Goal: Task Accomplishment & Management: Use online tool/utility

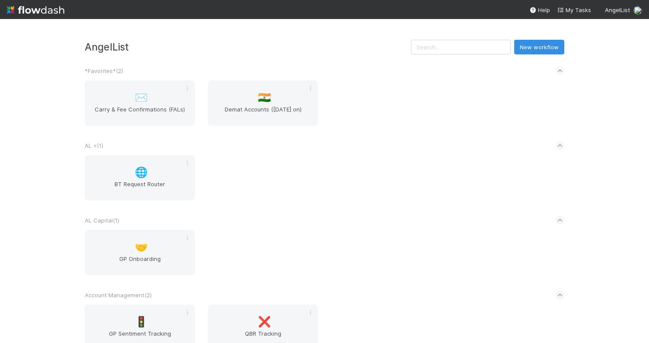
click at [330, 41] on h3 "AngelList" at bounding box center [248, 47] width 326 height 12
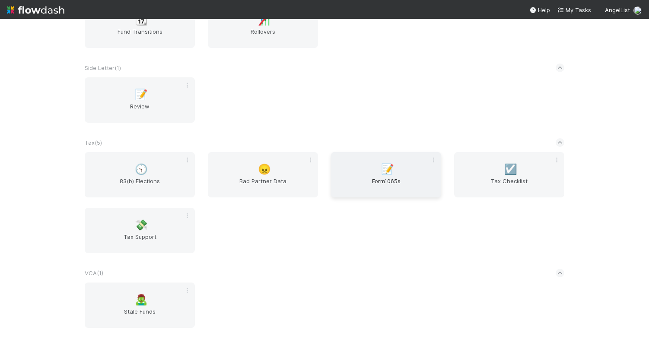
click at [392, 178] on span "Form1065s" at bounding box center [385, 185] width 103 height 17
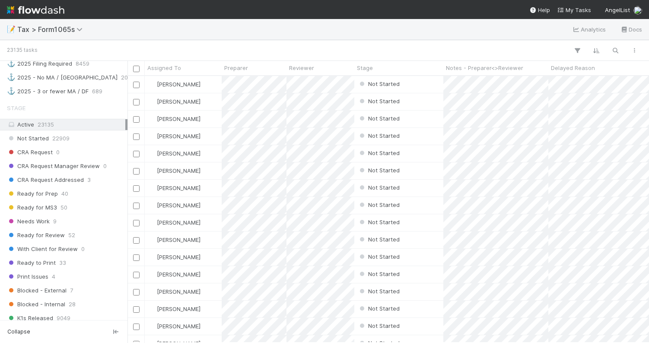
scroll to position [769, 0]
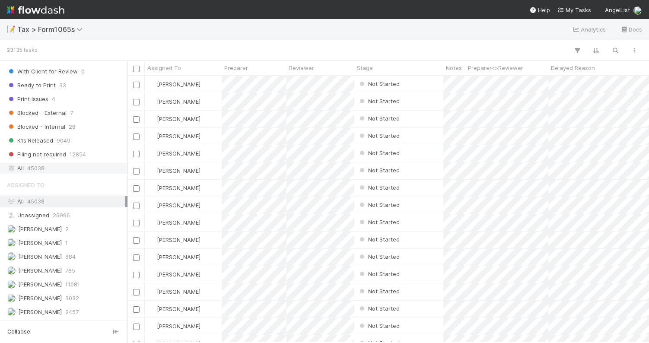
click at [48, 171] on div "All 45038" at bounding box center [66, 168] width 118 height 11
click at [344, 26] on div "📝 Tax > Form1065s Analytics Docs" at bounding box center [324, 29] width 649 height 21
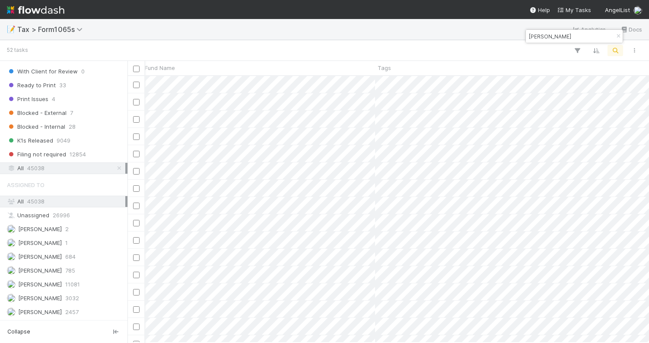
scroll to position [0, 646]
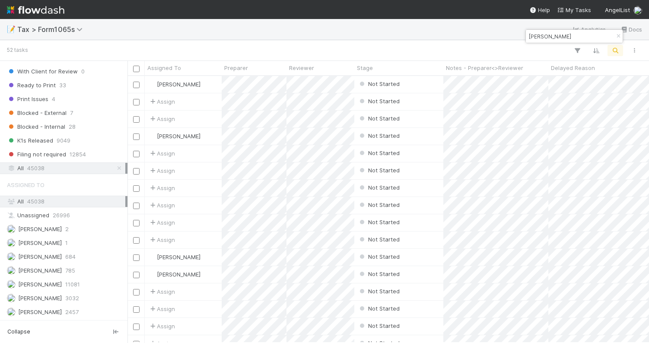
click at [542, 38] on input "todd goldberg" at bounding box center [570, 36] width 86 height 10
click at [551, 36] on input "todd goldberg" at bounding box center [570, 36] width 86 height 10
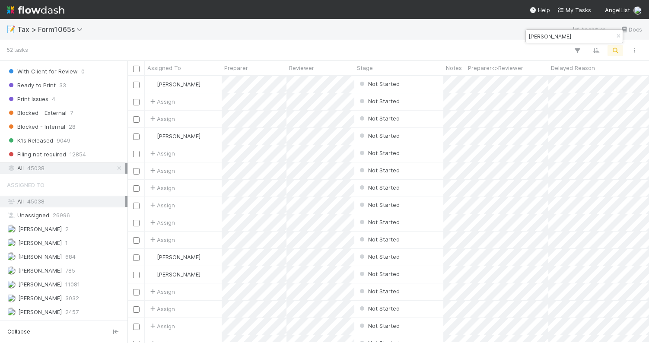
click at [551, 36] on input "todd goldberg" at bounding box center [570, 36] width 86 height 10
paste input "Fund I, a series of Todd and Rahul's Angel De"
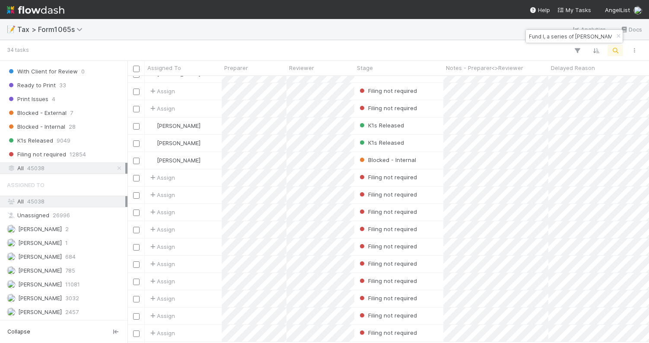
click at [559, 36] on input "Fund I, a series of Todd and Rahul's Angel De" at bounding box center [570, 36] width 86 height 10
paste input "I QP, a series of Todd & Rahul's Ang"
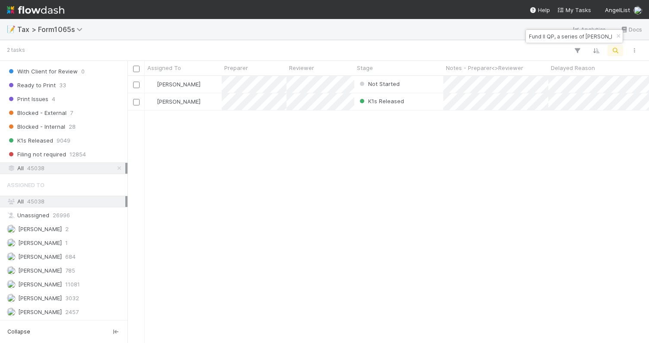
click at [565, 38] on input "Fund II QP, a series of Todd & Rahul's Ange" at bounding box center [570, 36] width 86 height 10
paste input "MA-0407 Fund I, a series of Todd and Rahul's Angel"
click at [592, 38] on div "MA-0407 Fund I, a series of Todd and Rahul's Angel" at bounding box center [574, 36] width 97 height 13
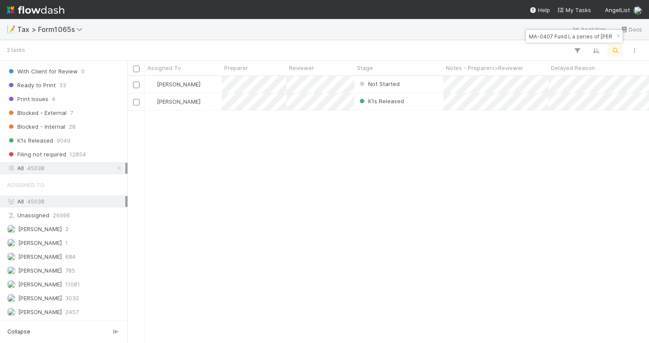
click at [592, 38] on div "MA-0407 Fund I, a series of Todd and Rahul's Angel" at bounding box center [574, 36] width 97 height 13
click at [571, 38] on input "MA-0407 Fund I, a series of Todd and Rahul's Angel" at bounding box center [570, 36] width 86 height 10
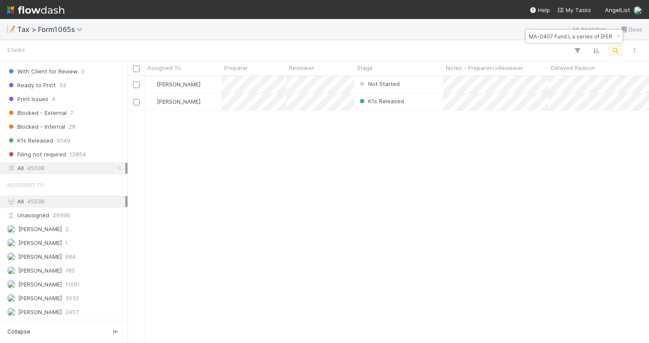
paste input "Todd & Rahul's Angel Deals, LP - A2"
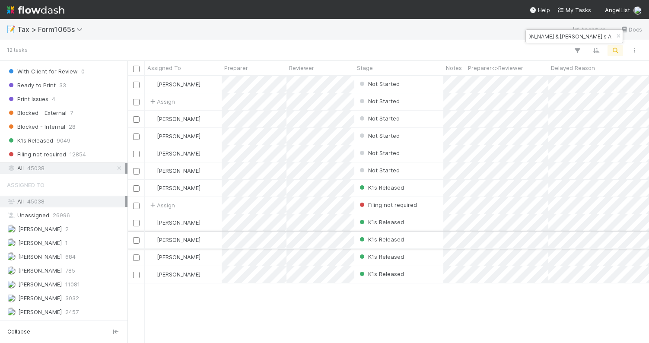
type input "Todd & Rahul's Angel Deals, LP"
click at [207, 244] on div "[PERSON_NAME]" at bounding box center [183, 240] width 77 height 17
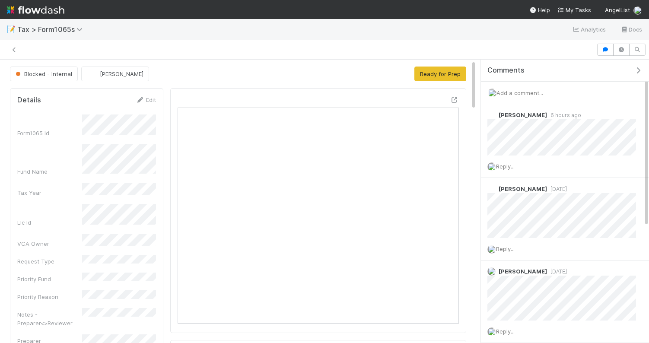
scroll to position [0, 0]
click at [524, 95] on span "Add a comment..." at bounding box center [519, 92] width 47 height 7
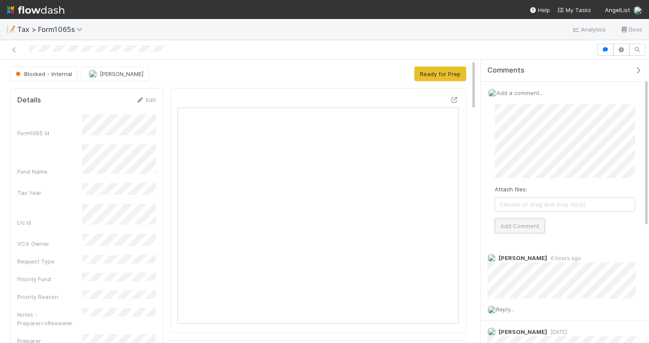
click at [534, 224] on button "Add Comment" at bounding box center [520, 226] width 50 height 15
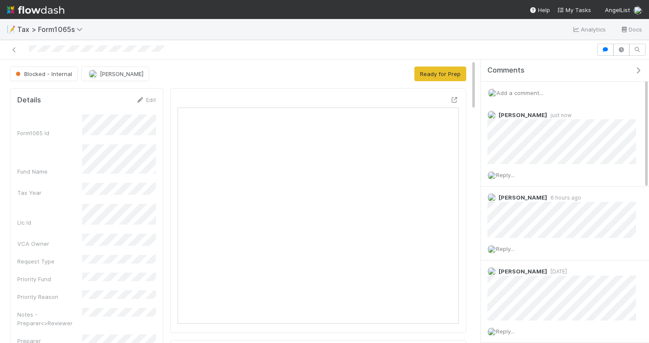
click at [197, 10] on nav "Help My Tasks AngelList" at bounding box center [324, 9] width 649 height 19
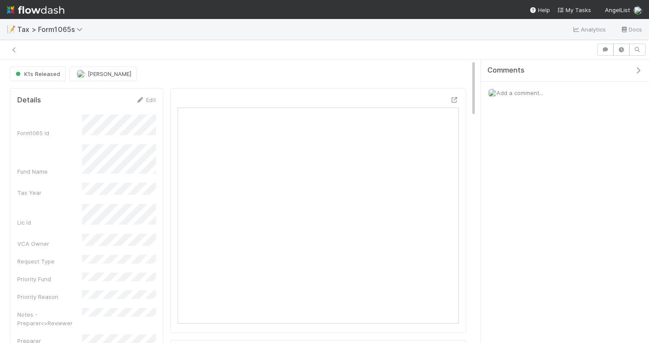
scroll to position [0, 0]
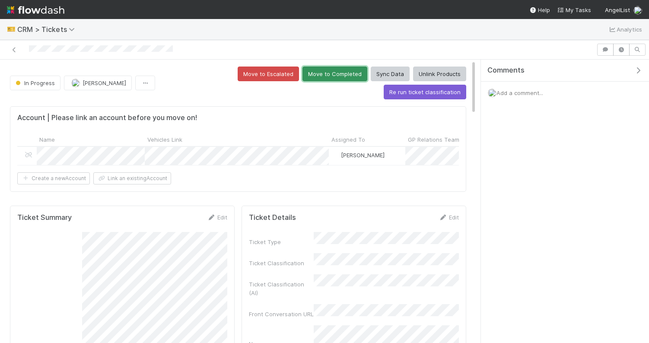
click at [302, 75] on button "Move to Completed" at bounding box center [334, 74] width 65 height 15
